Goal: Information Seeking & Learning: Learn about a topic

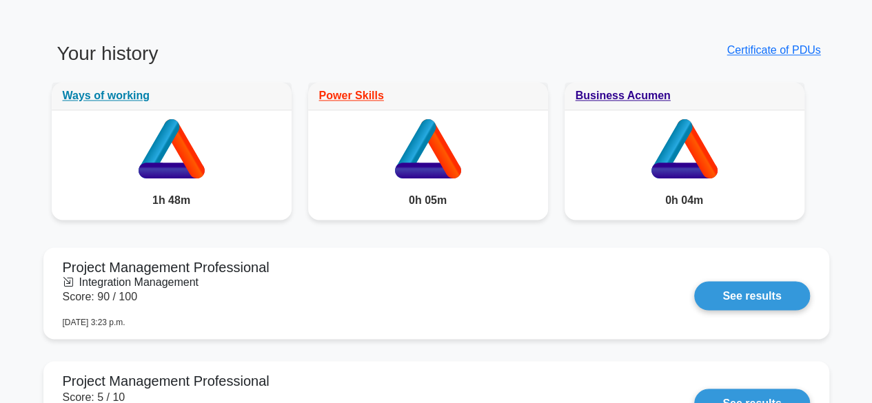
scroll to position [1076, 0]
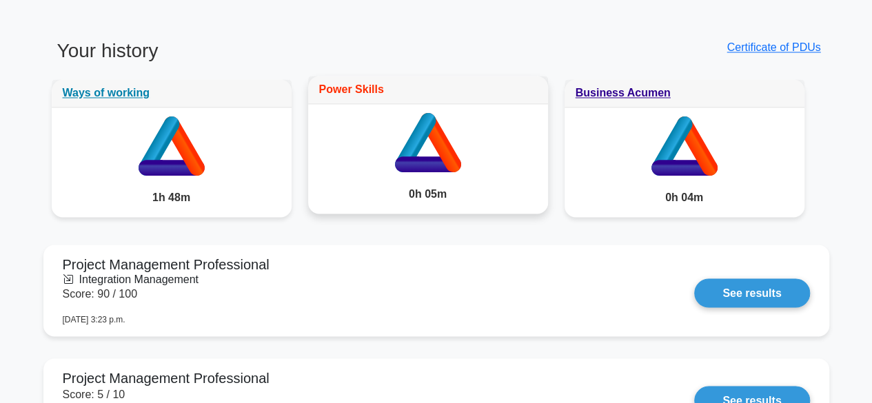
click at [349, 86] on link "Power Skills" at bounding box center [351, 89] width 65 height 12
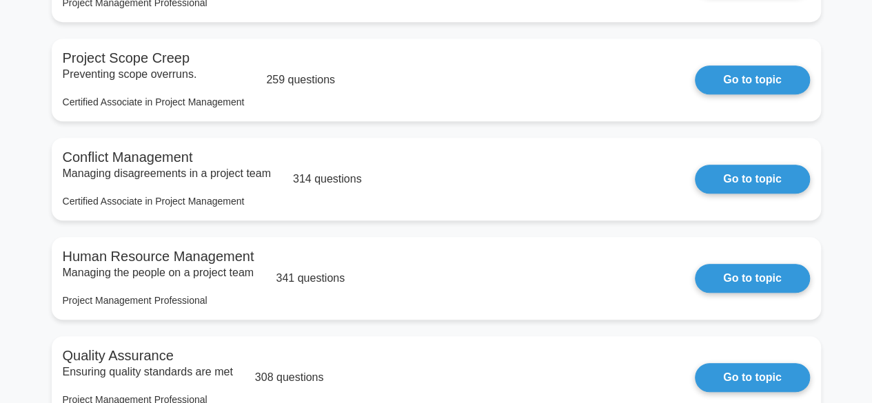
scroll to position [358, 0]
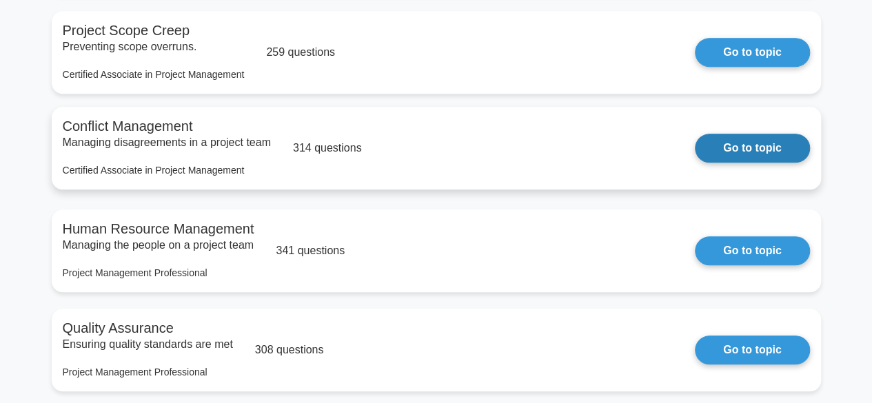
click at [719, 163] on link "Go to topic" at bounding box center [752, 148] width 114 height 29
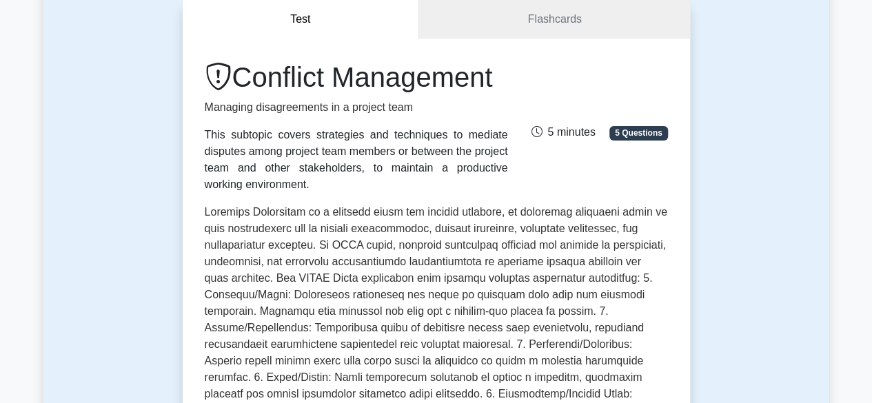
scroll to position [110, 0]
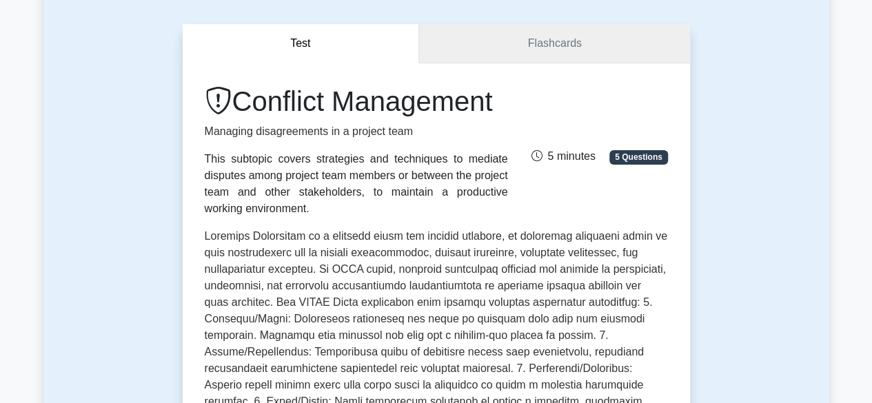
click at [589, 58] on link "Flashcards" at bounding box center [554, 43] width 270 height 39
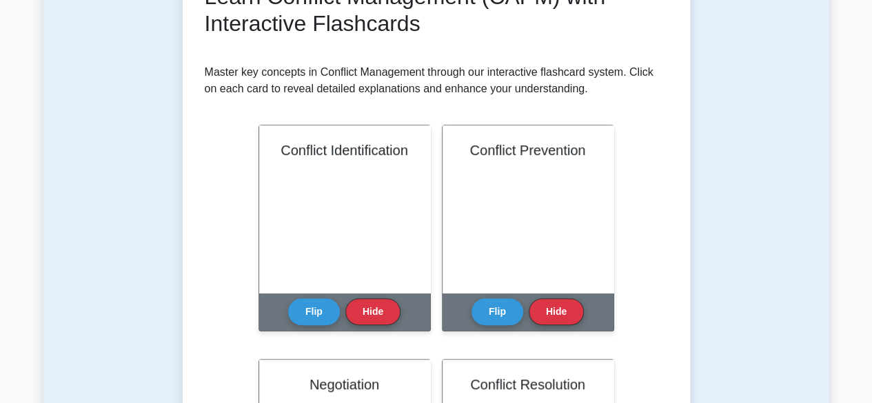
scroll to position [248, 0]
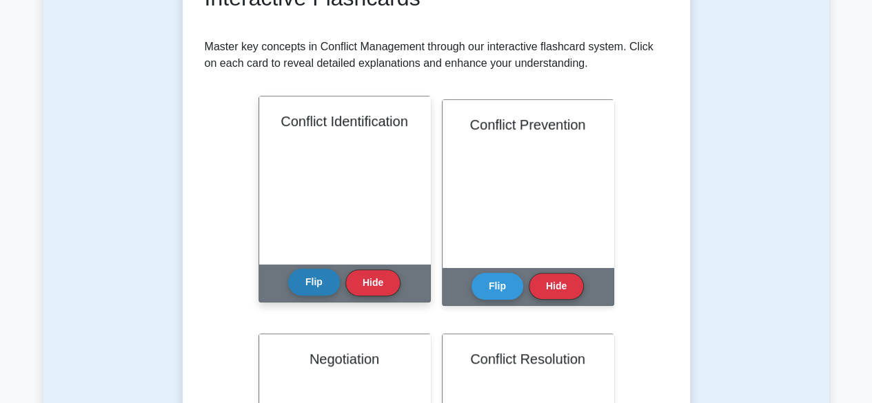
click at [315, 274] on button "Flip" at bounding box center [314, 282] width 52 height 27
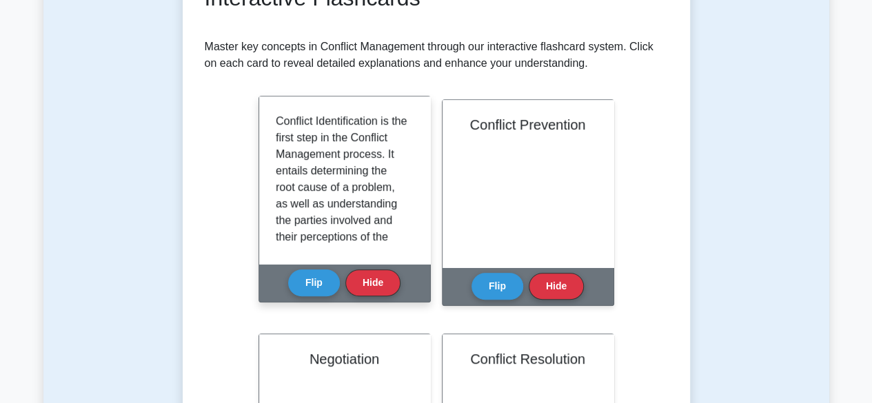
click at [340, 158] on p "Conflict Identification is the first step in the Conflict Management process. I…" at bounding box center [342, 369] width 132 height 513
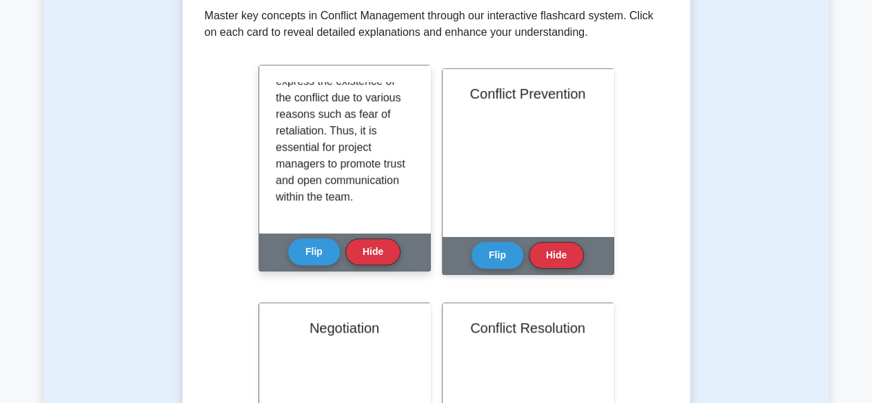
scroll to position [303, 0]
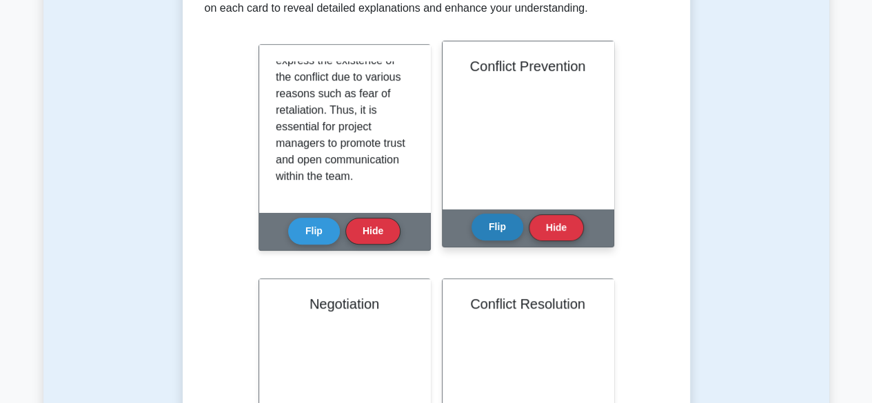
click at [500, 239] on button "Flip" at bounding box center [497, 227] width 52 height 27
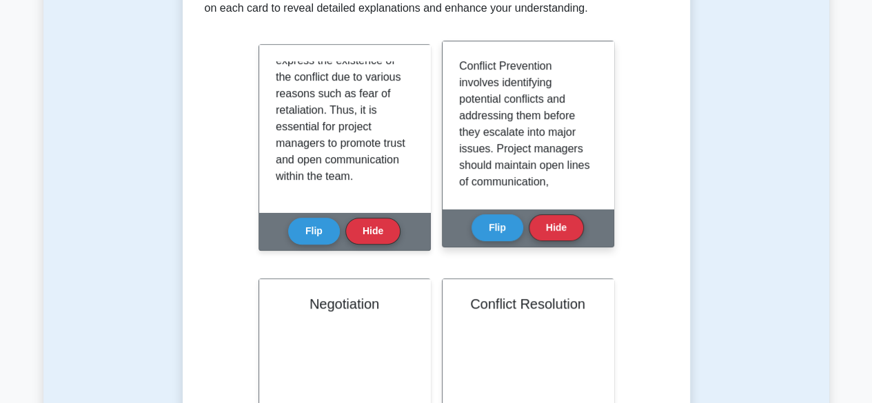
click at [483, 114] on p "Conflict Prevention involves identifying potential conflicts and addressing the…" at bounding box center [525, 256] width 132 height 397
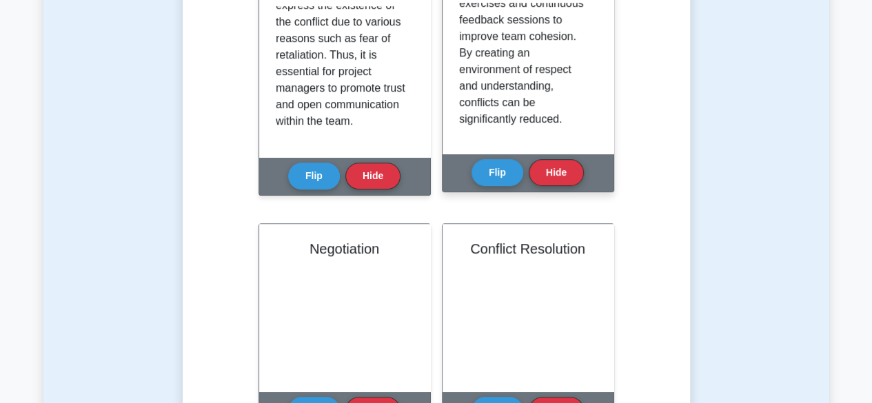
scroll to position [386, 0]
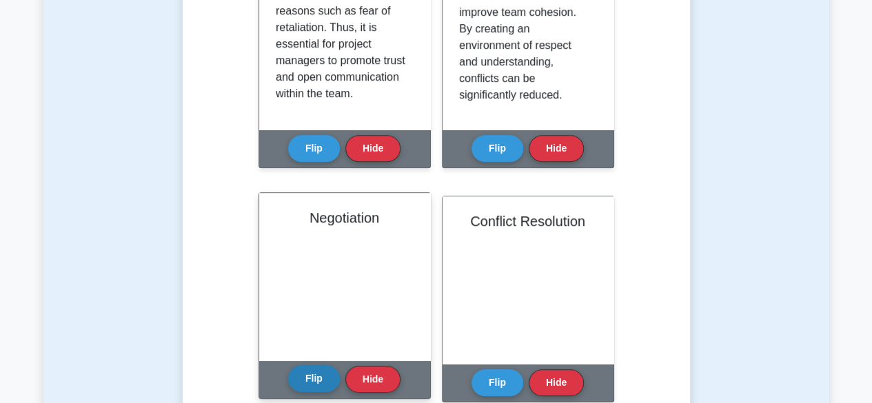
click at [309, 380] on button "Flip" at bounding box center [314, 378] width 52 height 27
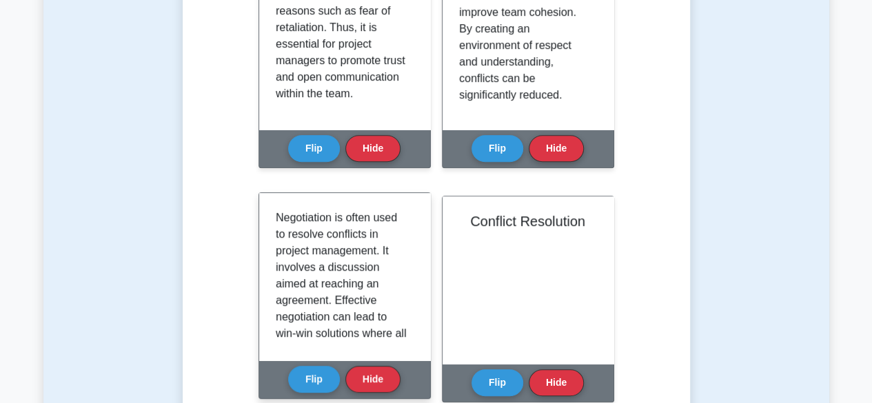
click at [317, 305] on p "Negotiation is often used to resolve conflicts in project management. It involv…" at bounding box center [342, 375] width 132 height 331
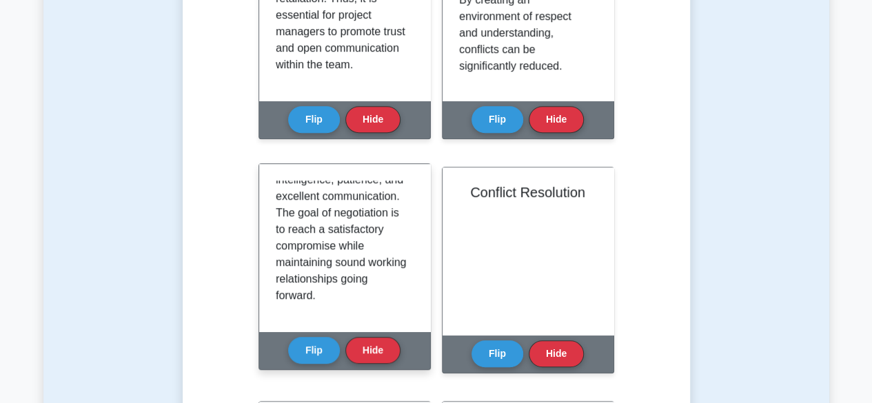
scroll to position [441, 0]
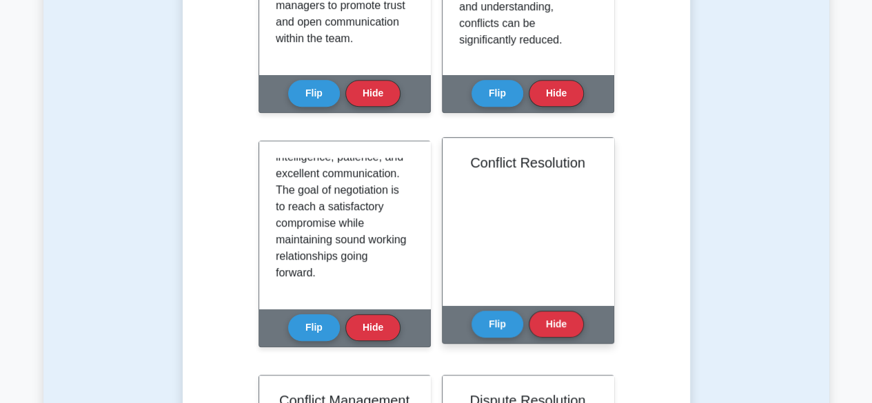
click at [485, 340] on div "Flip Hide" at bounding box center [527, 324] width 112 height 38
click at [495, 333] on button "Flip" at bounding box center [497, 323] width 52 height 27
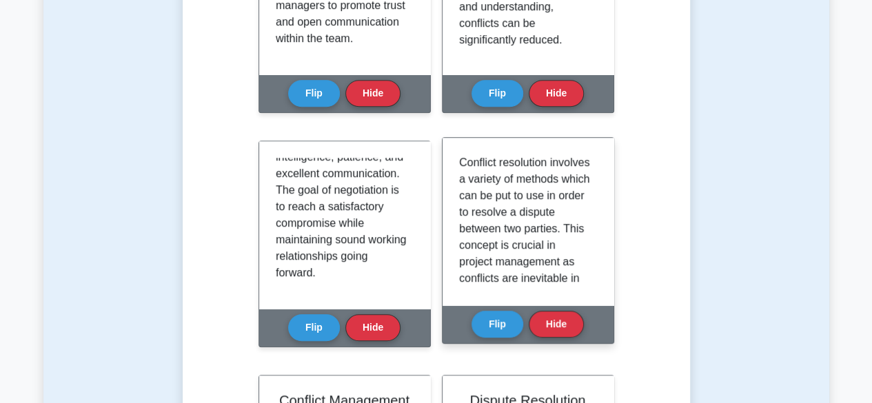
click at [503, 247] on p "Conflict resolution involves a variety of methods which can be put to use in or…" at bounding box center [525, 377] width 132 height 447
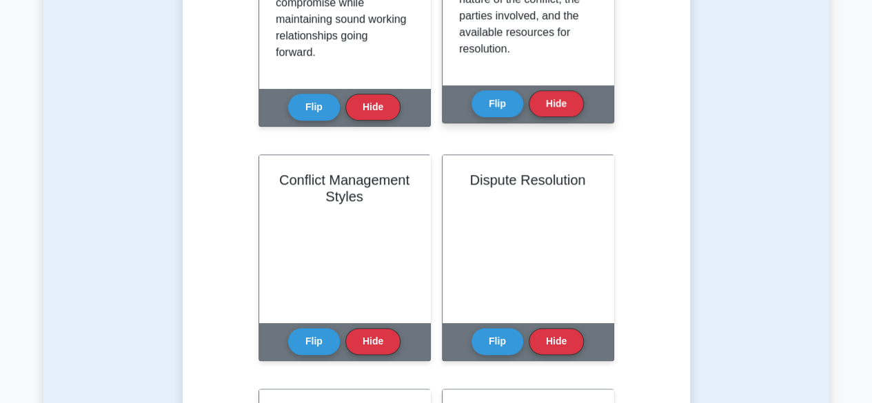
scroll to position [689, 0]
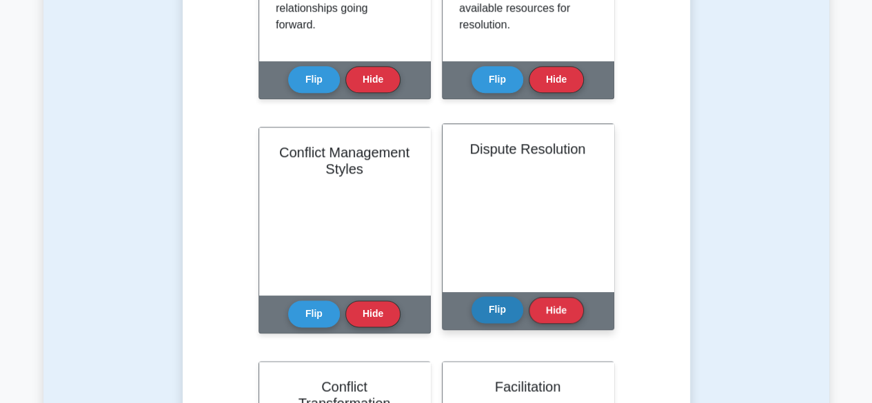
click at [491, 311] on button "Flip" at bounding box center [497, 309] width 52 height 27
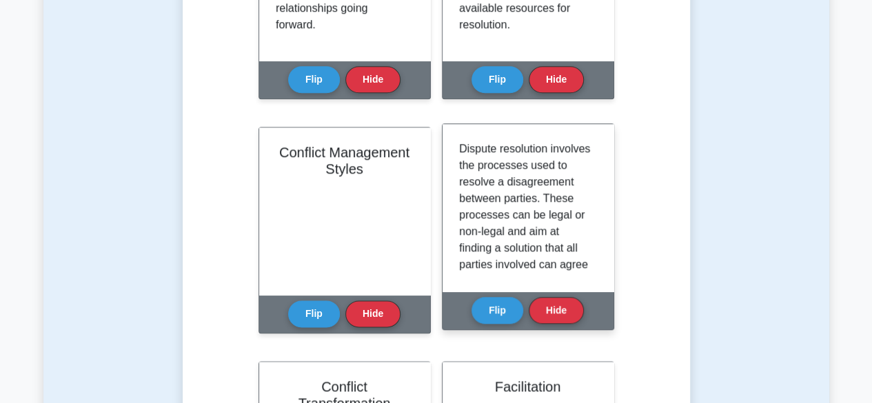
click at [498, 228] on p "Dispute resolution involves the processes used to resolve a disagreement betwee…" at bounding box center [525, 339] width 132 height 397
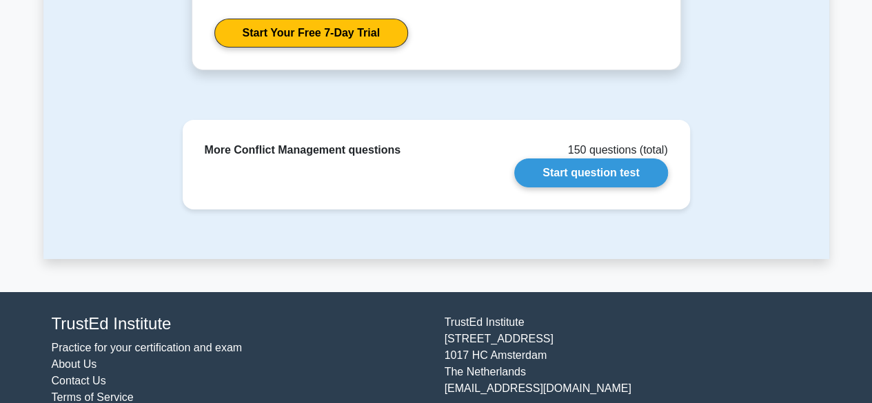
scroll to position [2343, 0]
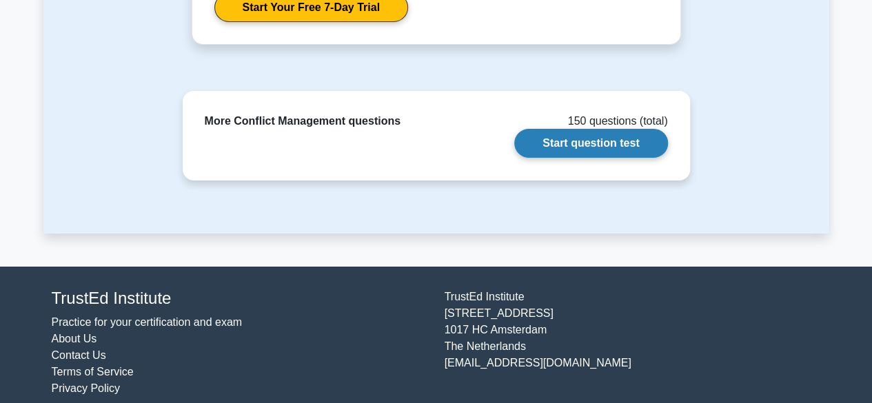
click at [613, 150] on link "Start question test" at bounding box center [590, 143] width 153 height 29
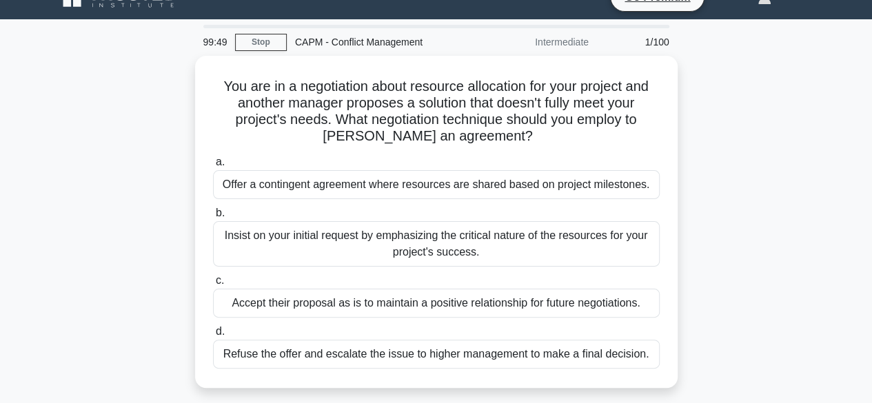
scroll to position [28, 0]
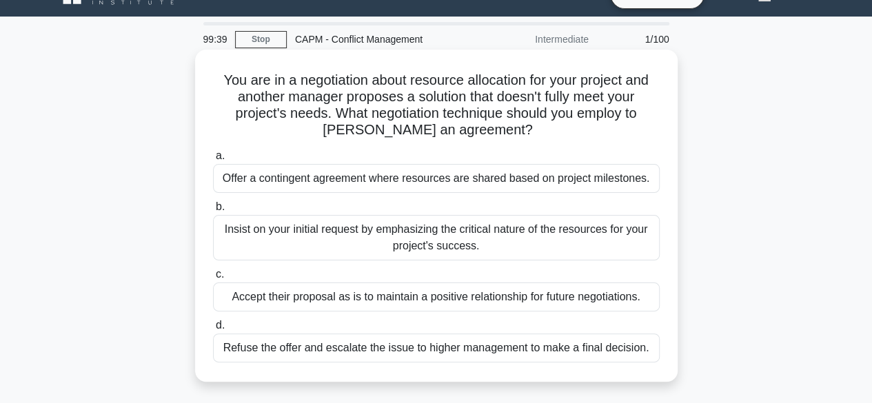
click at [471, 186] on div "Offer a contingent agreement where resources are shared based on project milest…" at bounding box center [436, 178] width 447 height 29
click at [213, 161] on input "a. Offer a contingent agreement where resources are shared based on project mil…" at bounding box center [213, 156] width 0 height 9
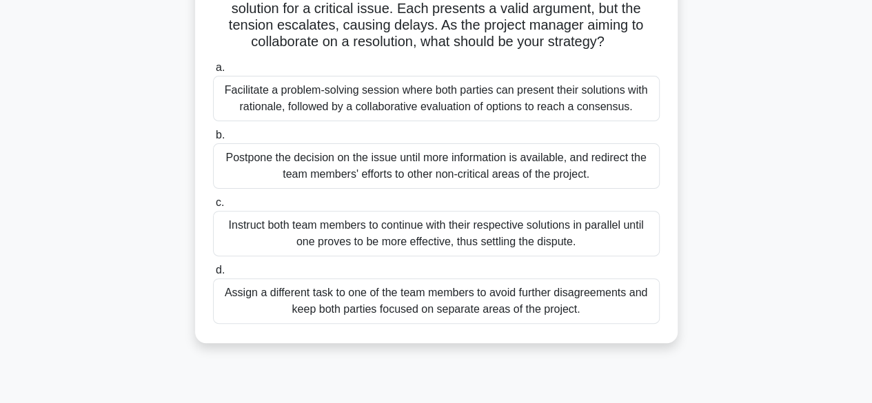
scroll to position [117, 0]
click at [553, 108] on div "Facilitate a problem-solving session where both parties can present their solut…" at bounding box center [436, 96] width 447 height 45
click at [213, 71] on input "a. Facilitate a problem-solving session where both parties can present their so…" at bounding box center [213, 66] width 0 height 9
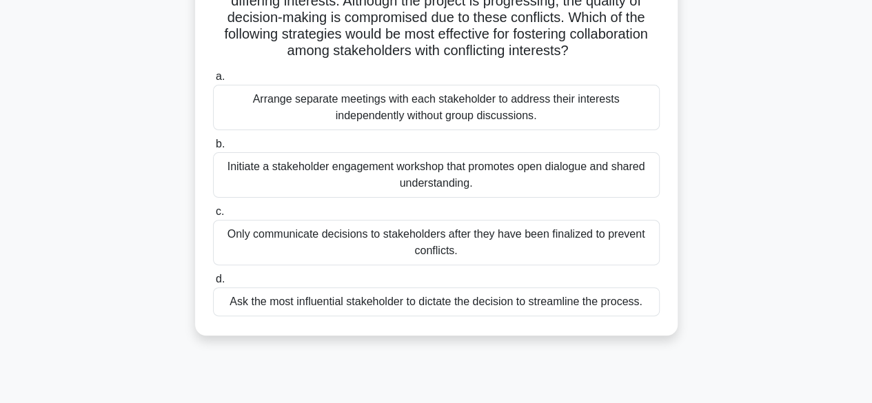
scroll to position [128, 0]
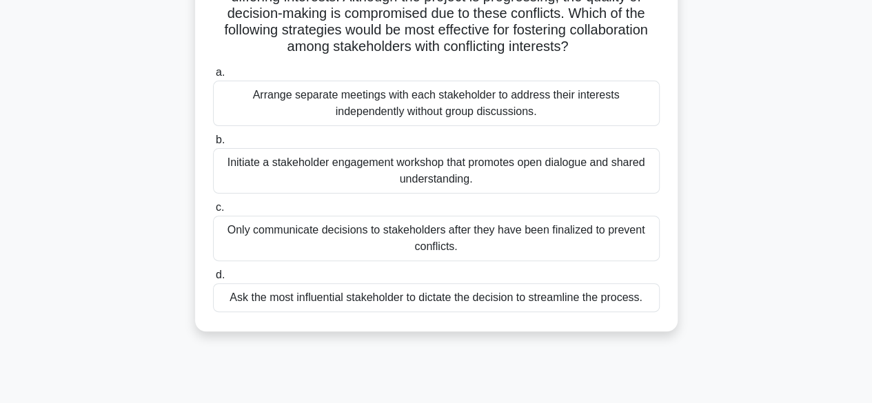
click at [475, 190] on div "Initiate a stakeholder engagement workshop that promotes open dialogue and shar…" at bounding box center [436, 170] width 447 height 45
click at [213, 145] on input "b. Initiate a stakeholder engagement workshop that promotes open dialogue and s…" at bounding box center [213, 140] width 0 height 9
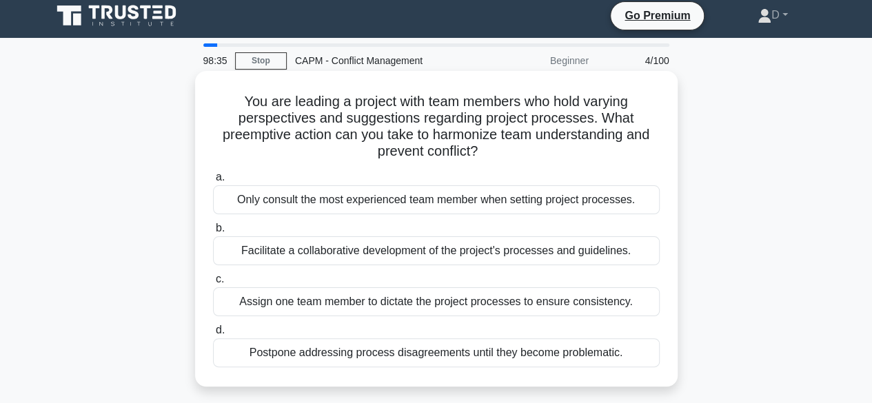
scroll to position [0, 0]
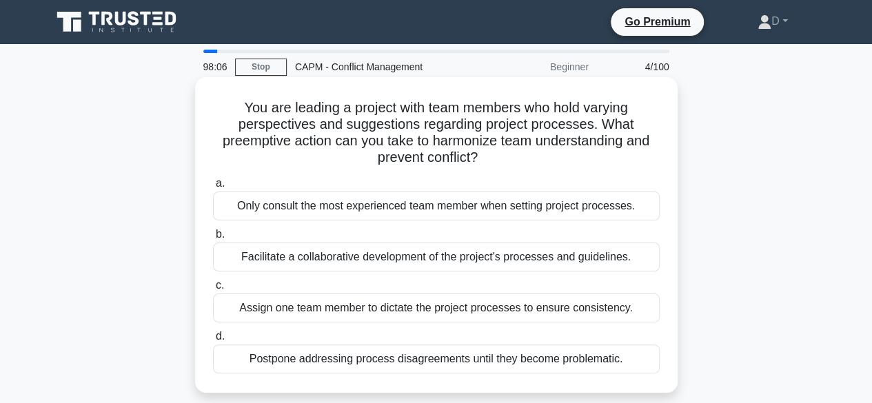
click at [573, 258] on div "Facilitate a collaborative development of the project's processes and guideline…" at bounding box center [436, 257] width 447 height 29
click at [213, 239] on input "b. Facilitate a collaborative development of the project's processes and guidel…" at bounding box center [213, 234] width 0 height 9
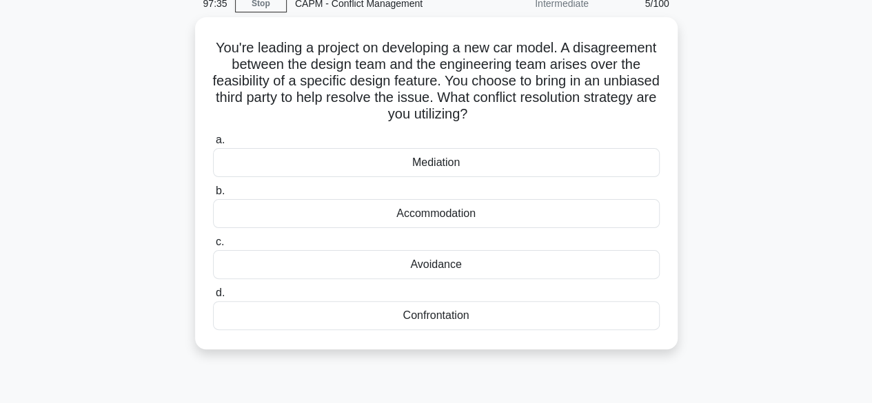
scroll to position [65, 0]
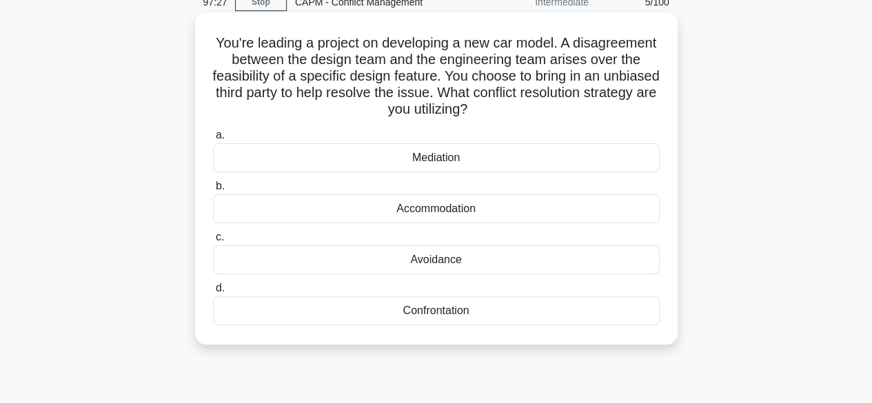
click at [522, 159] on div "Mediation" at bounding box center [436, 157] width 447 height 29
click at [213, 140] on input "a. Mediation" at bounding box center [213, 135] width 0 height 9
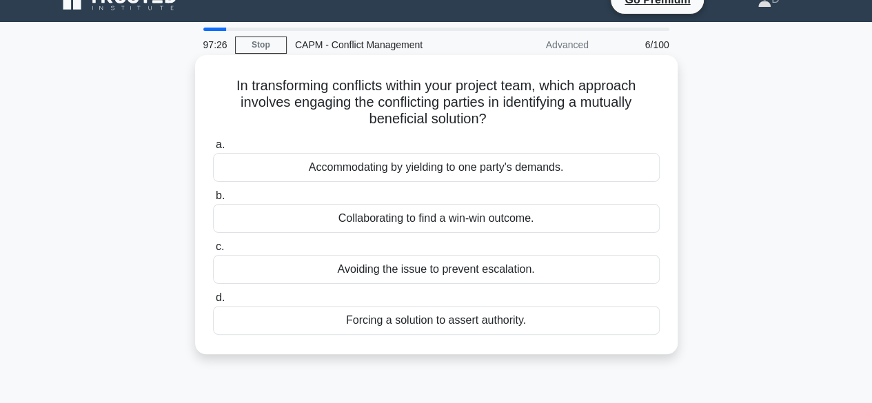
scroll to position [0, 0]
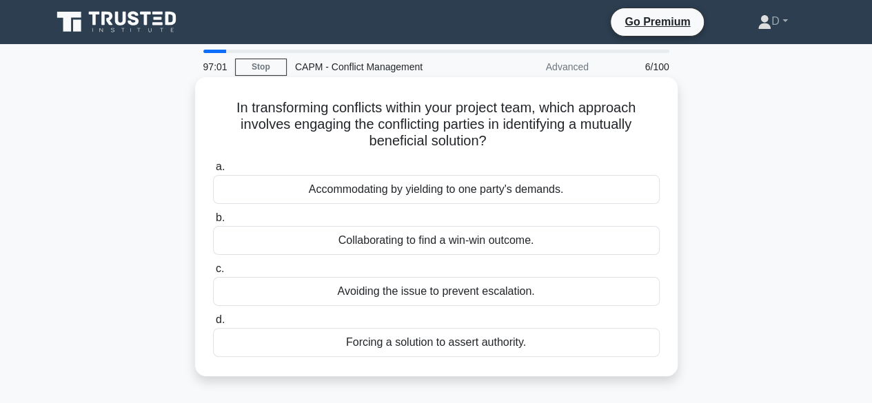
click at [521, 245] on div "Collaborating to find a win-win outcome." at bounding box center [436, 240] width 447 height 29
click at [213, 223] on input "b. Collaborating to find a win-win outcome." at bounding box center [213, 218] width 0 height 9
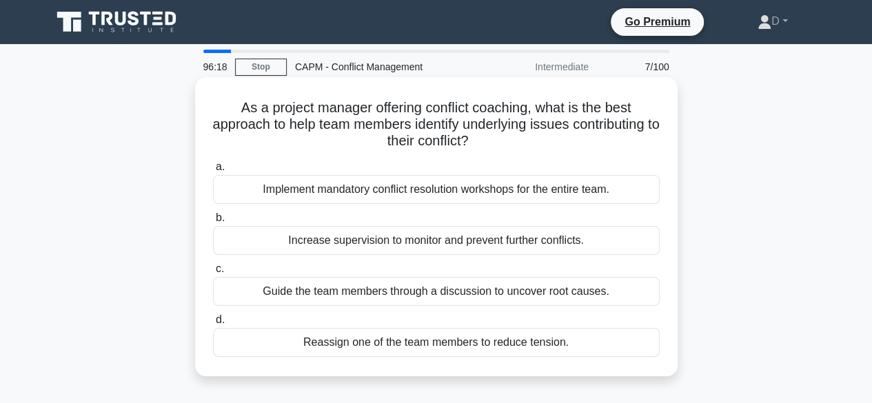
click at [591, 292] on div "Guide the team members through a discussion to uncover root causes." at bounding box center [436, 291] width 447 height 29
click at [213, 274] on input "c. Guide the team members through a discussion to uncover root causes." at bounding box center [213, 269] width 0 height 9
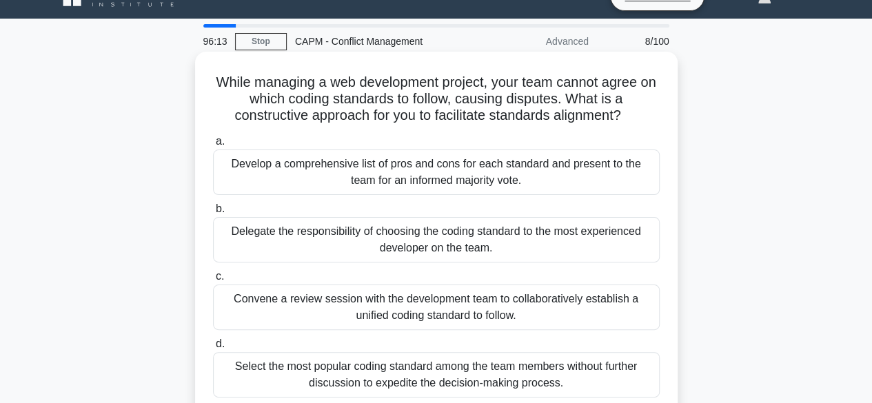
scroll to position [28, 0]
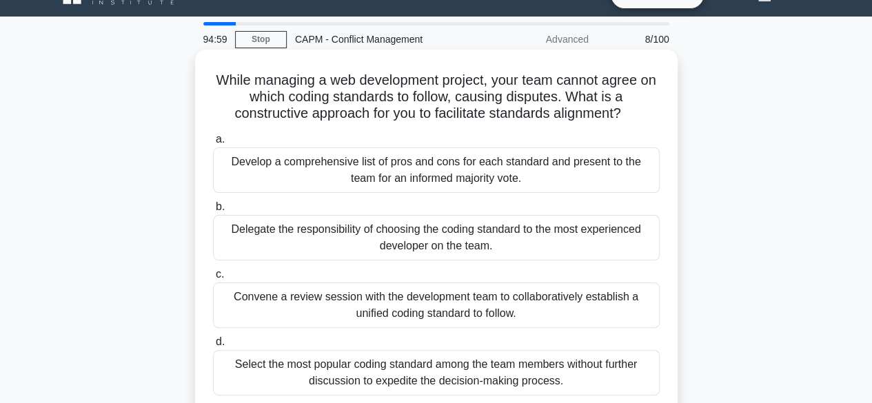
click at [538, 178] on div "Develop a comprehensive list of pros and cons for each standard and present to …" at bounding box center [436, 169] width 447 height 45
click at [213, 144] on input "a. Develop a comprehensive list of pros and cons for each standard and present …" at bounding box center [213, 139] width 0 height 9
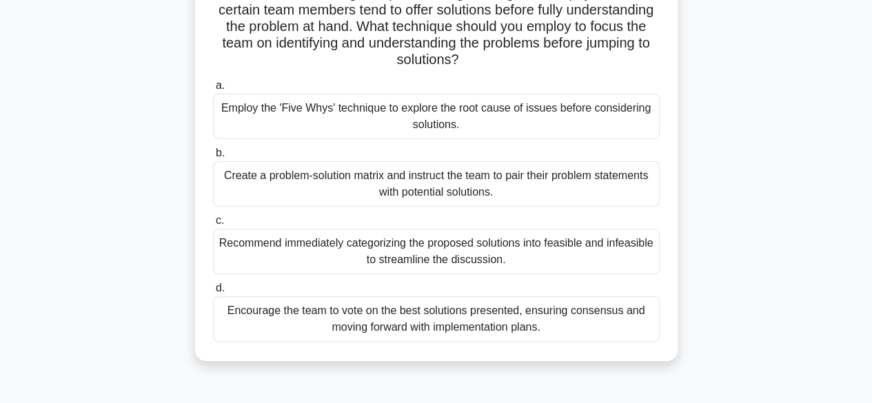
scroll to position [119, 0]
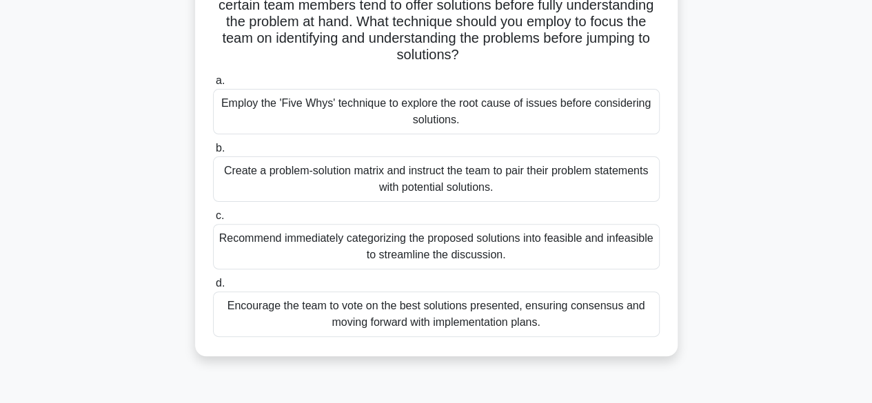
click at [527, 114] on div "Employ the 'Five Whys' technique to explore the root cause of issues before con…" at bounding box center [436, 111] width 447 height 45
click at [213, 85] on input "a. Employ the 'Five Whys' technique to explore the root cause of issues before …" at bounding box center [213, 81] width 0 height 9
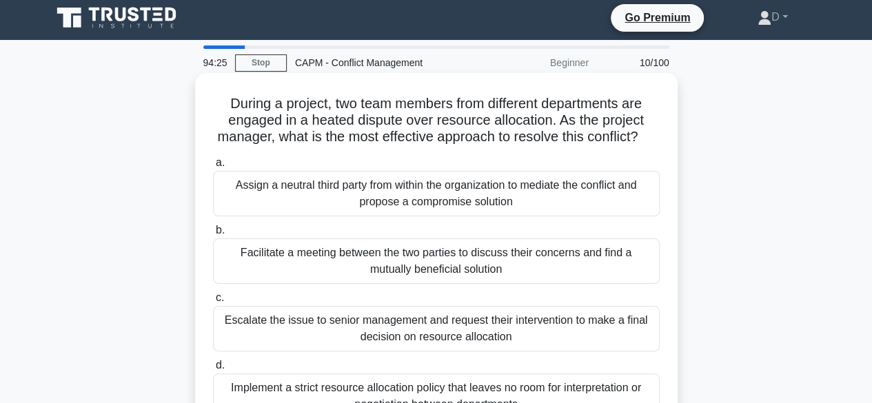
scroll to position [0, 0]
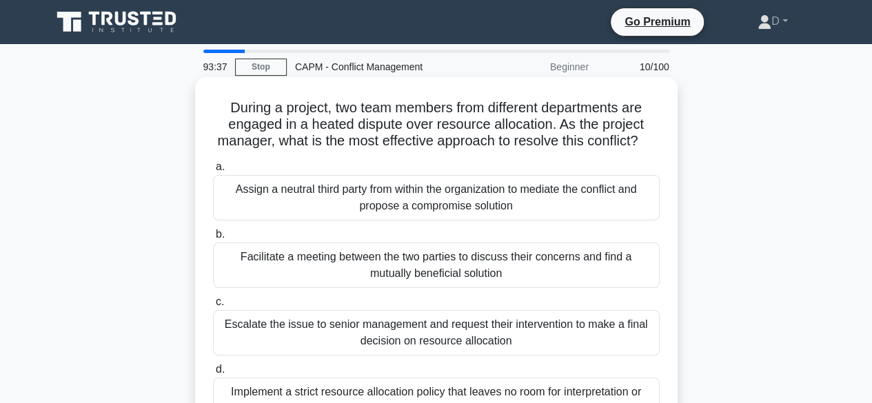
click at [546, 145] on h5 "During a project, two team members from different departments are engaged in a …" at bounding box center [436, 124] width 449 height 51
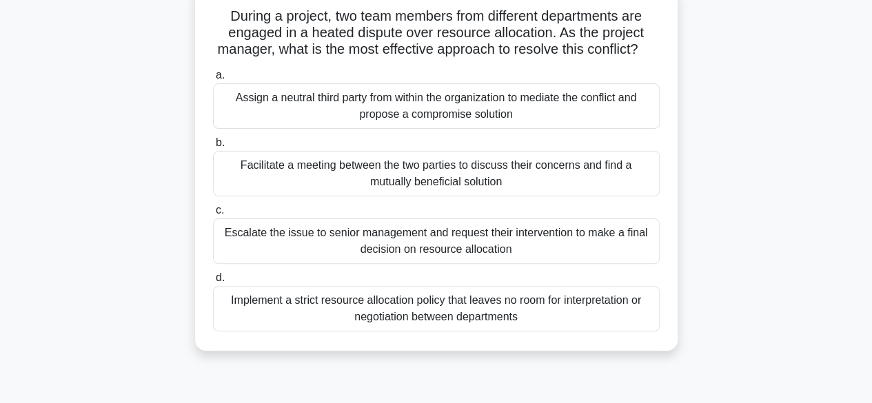
scroll to position [96, 0]
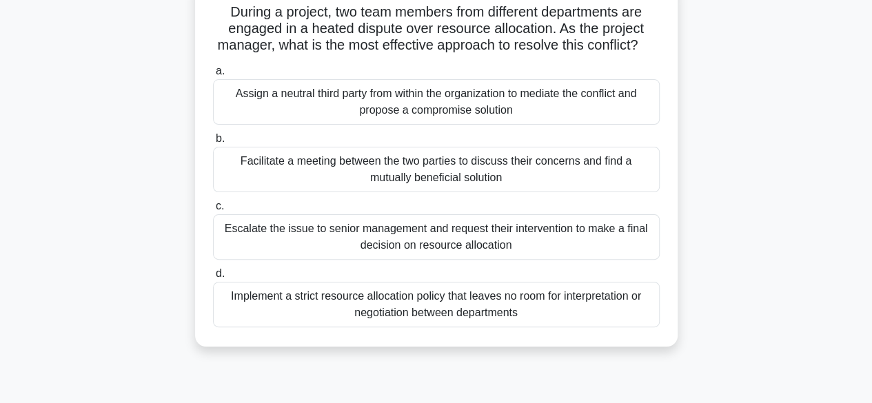
click at [536, 192] on div "Facilitate a meeting between the two parties to discuss their concerns and find…" at bounding box center [436, 169] width 447 height 45
click at [213, 143] on input "b. Facilitate a meeting between the two parties to discuss their concerns and f…" at bounding box center [213, 138] width 0 height 9
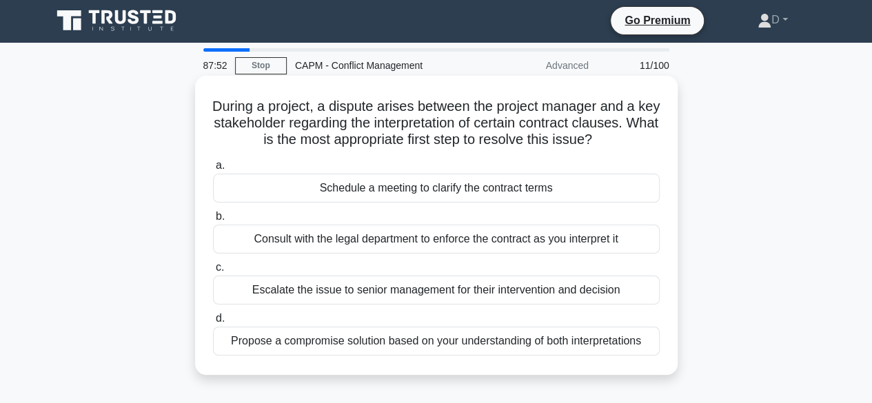
scroll to position [0, 0]
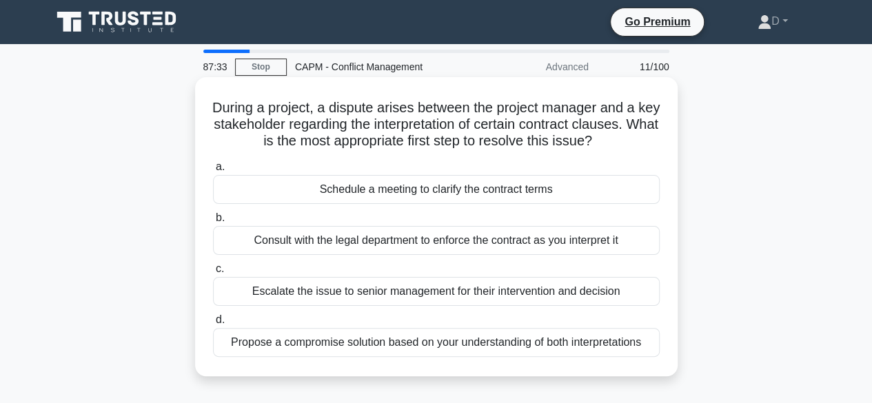
click at [516, 195] on div "Schedule a meeting to clarify the contract terms" at bounding box center [436, 189] width 447 height 29
click at [213, 172] on input "a. Schedule a meeting to clarify the contract terms" at bounding box center [213, 167] width 0 height 9
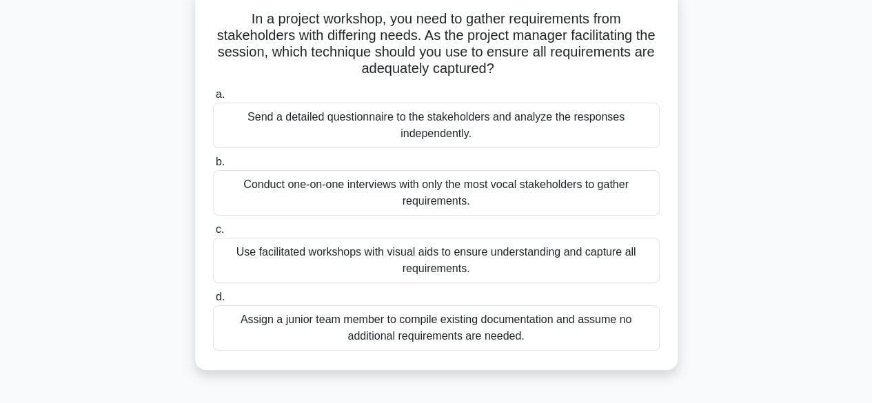
scroll to position [95, 0]
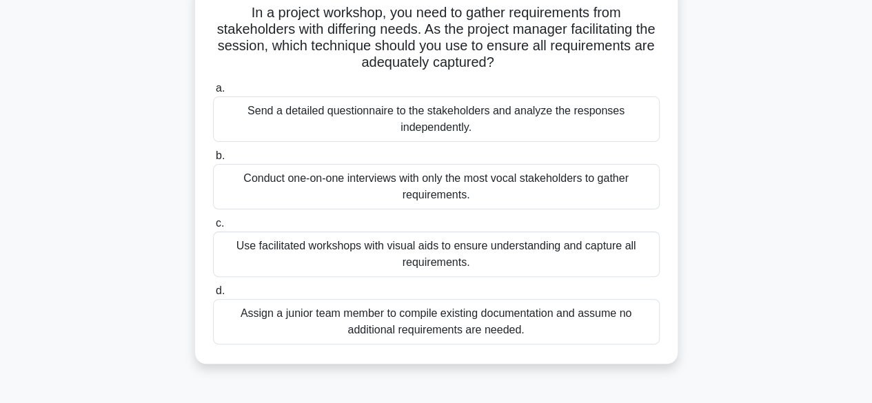
click at [564, 261] on div "Use facilitated workshops with visual aids to ensure understanding and capture …" at bounding box center [436, 254] width 447 height 45
click at [213, 228] on input "c. Use facilitated workshops with visual aids to ensure understanding and captu…" at bounding box center [213, 223] width 0 height 9
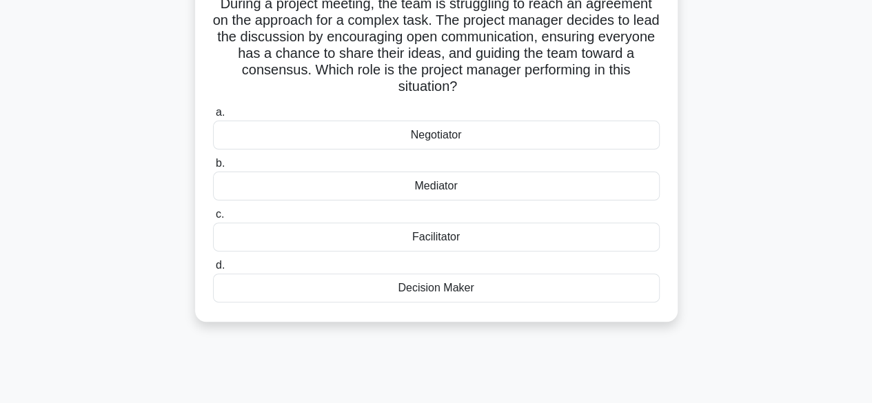
scroll to position [110, 0]
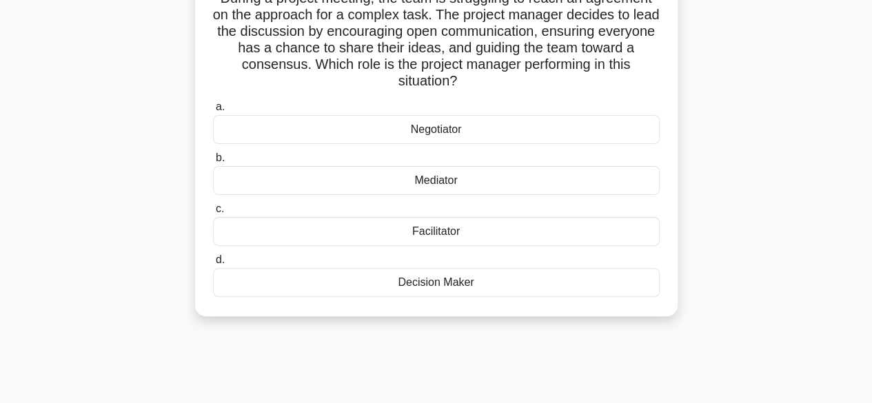
click at [521, 235] on div "Facilitator" at bounding box center [436, 231] width 447 height 29
click at [213, 214] on input "c. Facilitator" at bounding box center [213, 209] width 0 height 9
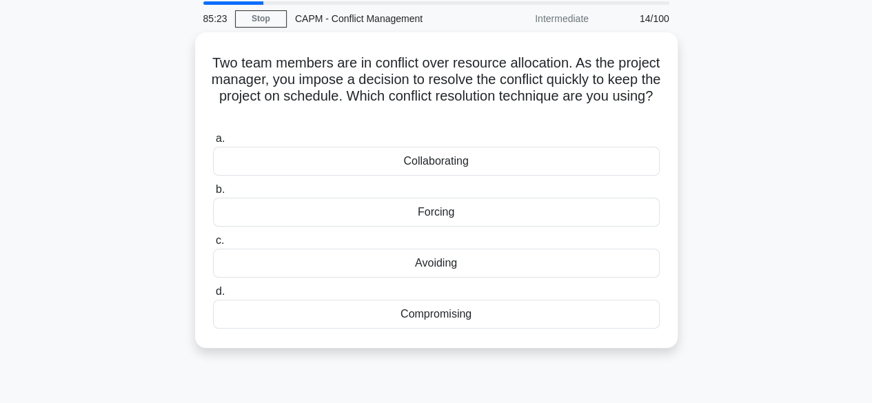
scroll to position [49, 0]
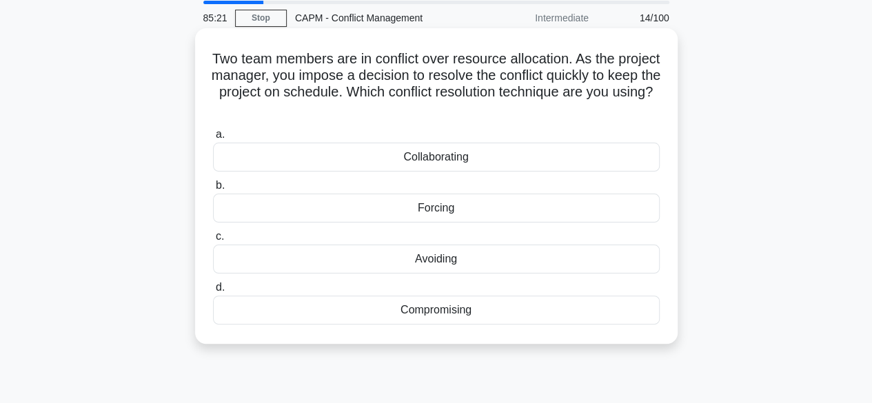
click at [555, 207] on div "Forcing" at bounding box center [436, 208] width 447 height 29
click at [213, 190] on input "b. Forcing" at bounding box center [213, 185] width 0 height 9
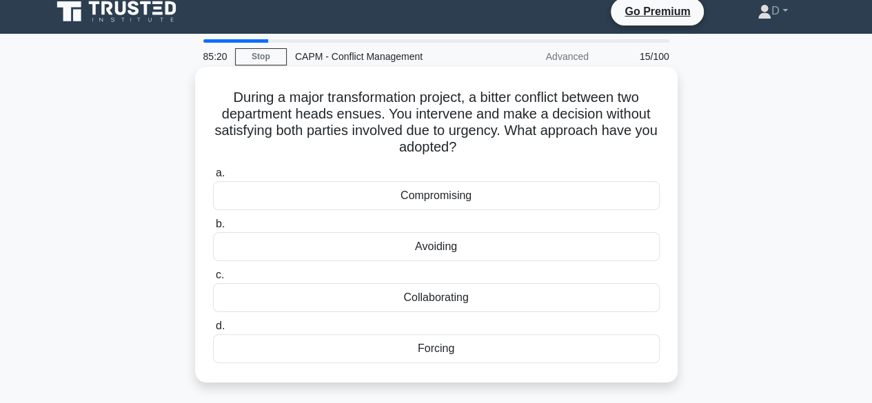
scroll to position [0, 0]
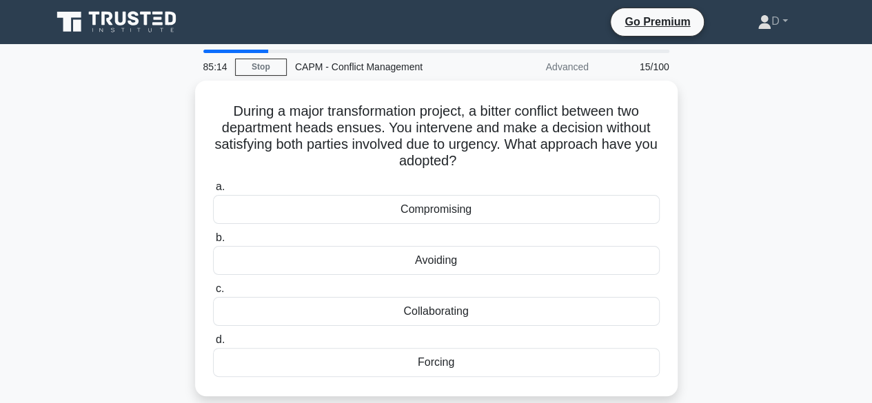
drag, startPoint x: 867, startPoint y: 161, endPoint x: 874, endPoint y: 167, distance: 9.7
click at [871, 167] on html "Go Premium D" at bounding box center [436, 372] width 872 height 744
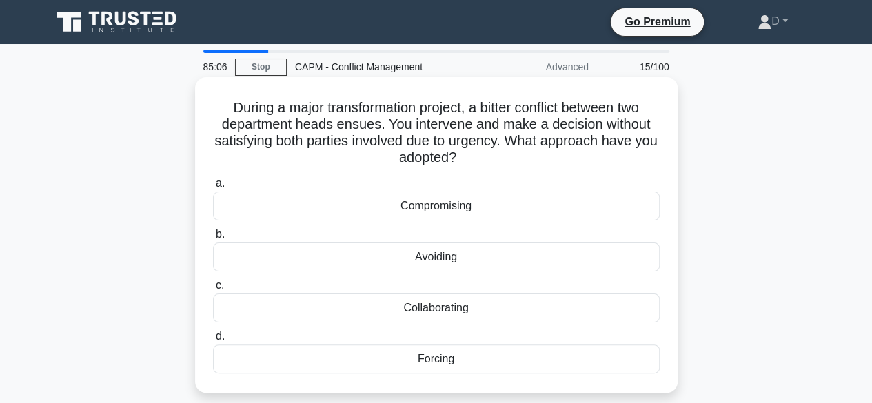
click at [601, 362] on div "Forcing" at bounding box center [436, 359] width 447 height 29
click at [213, 341] on input "d. Forcing" at bounding box center [213, 336] width 0 height 9
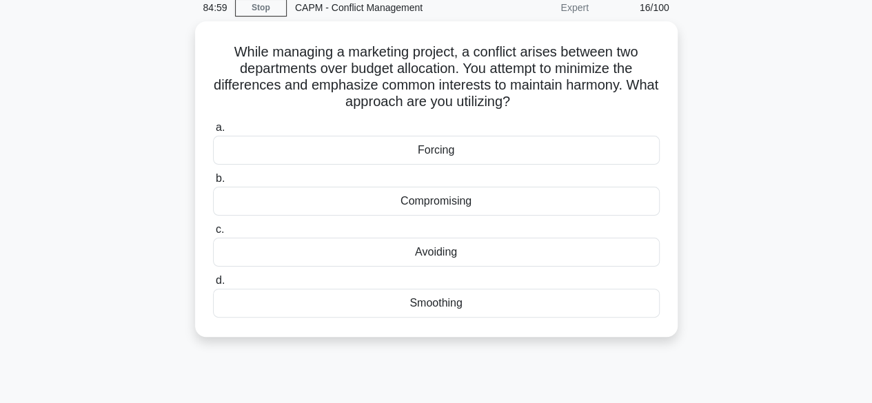
scroll to position [60, 0]
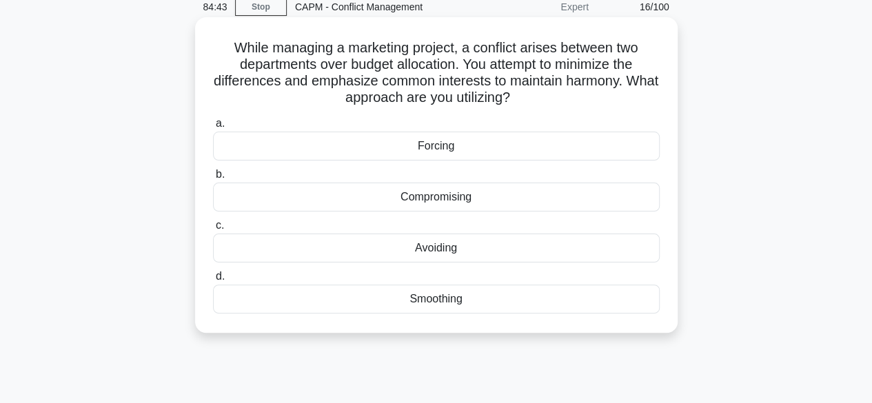
click at [542, 301] on div "Smoothing" at bounding box center [436, 299] width 447 height 29
click at [213, 281] on input "d. Smoothing" at bounding box center [213, 276] width 0 height 9
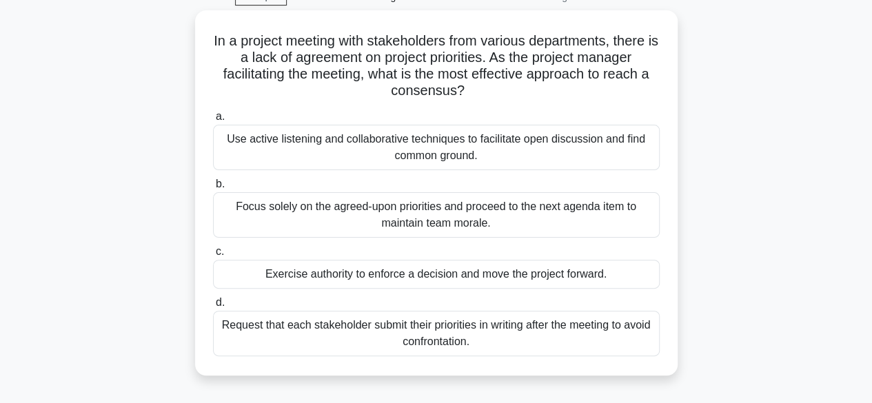
scroll to position [0, 0]
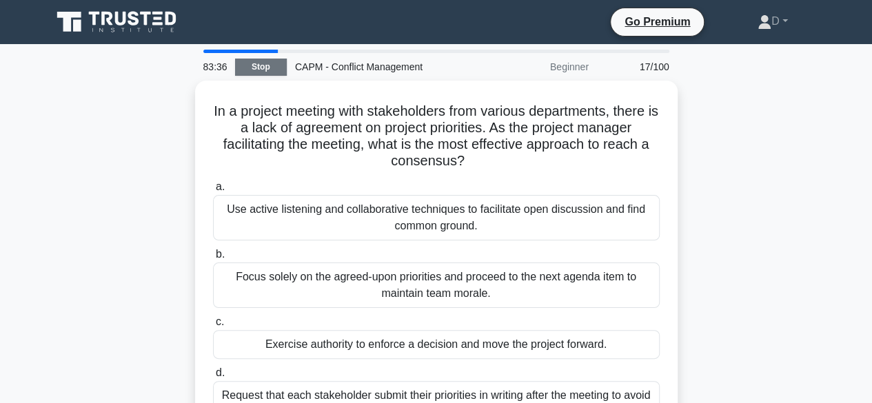
click at [250, 61] on link "Stop" at bounding box center [261, 67] width 52 height 17
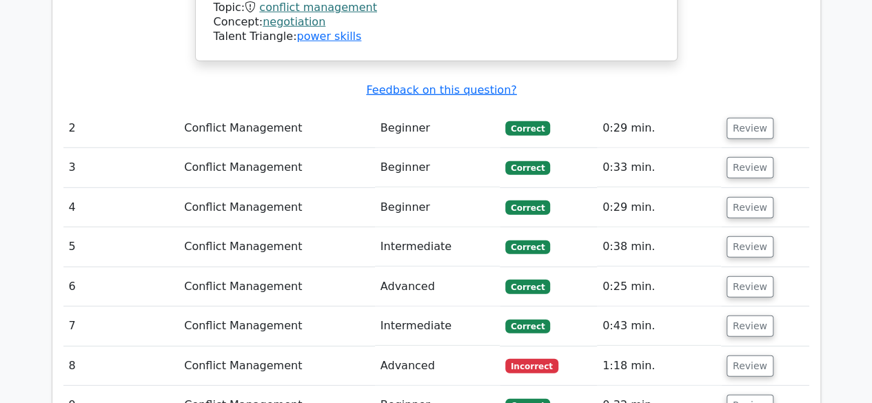
scroll to position [1887, 0]
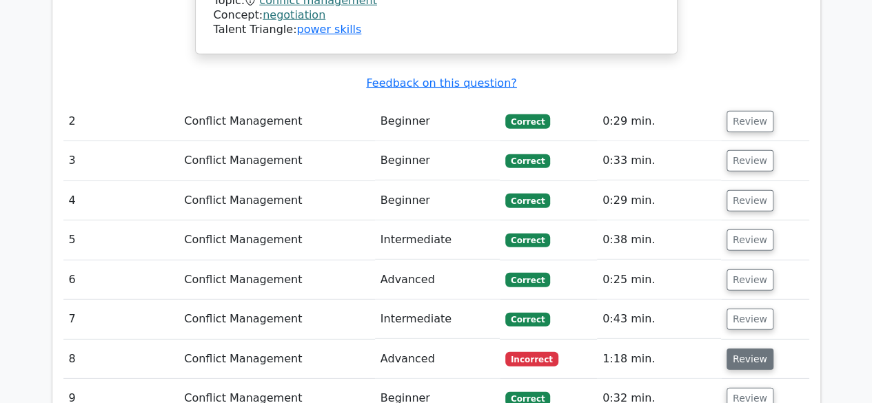
click at [758, 349] on button "Review" at bounding box center [749, 359] width 47 height 21
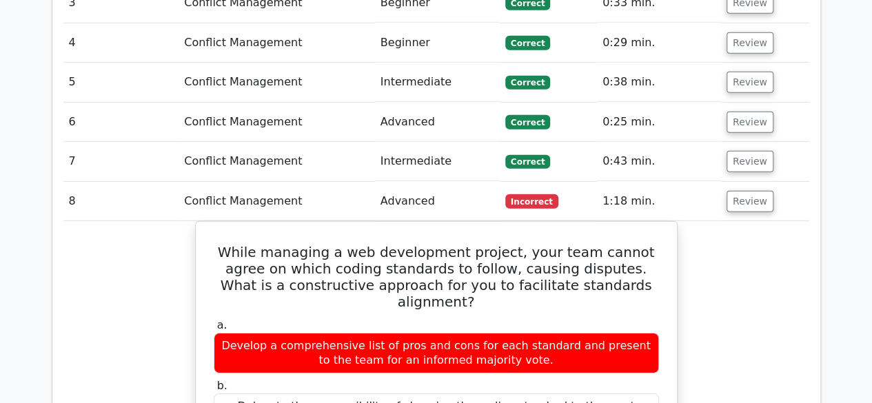
scroll to position [2057, 0]
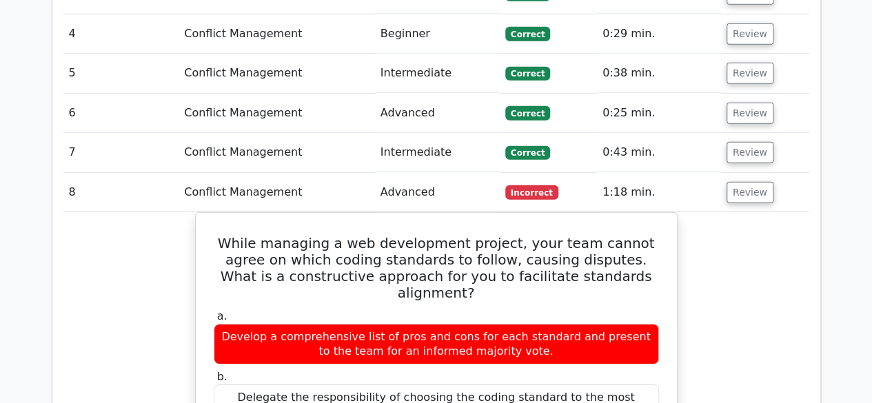
click at [726, 182] on button "Review" at bounding box center [749, 192] width 47 height 21
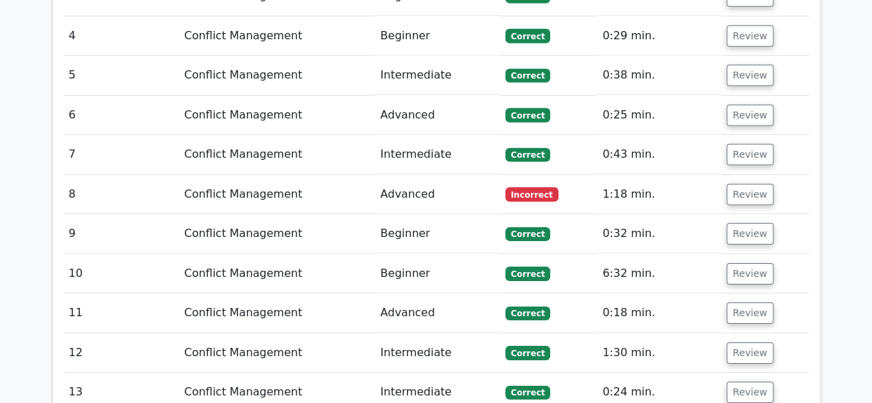
scroll to position [2128, 0]
